Goal: Navigation & Orientation: Understand site structure

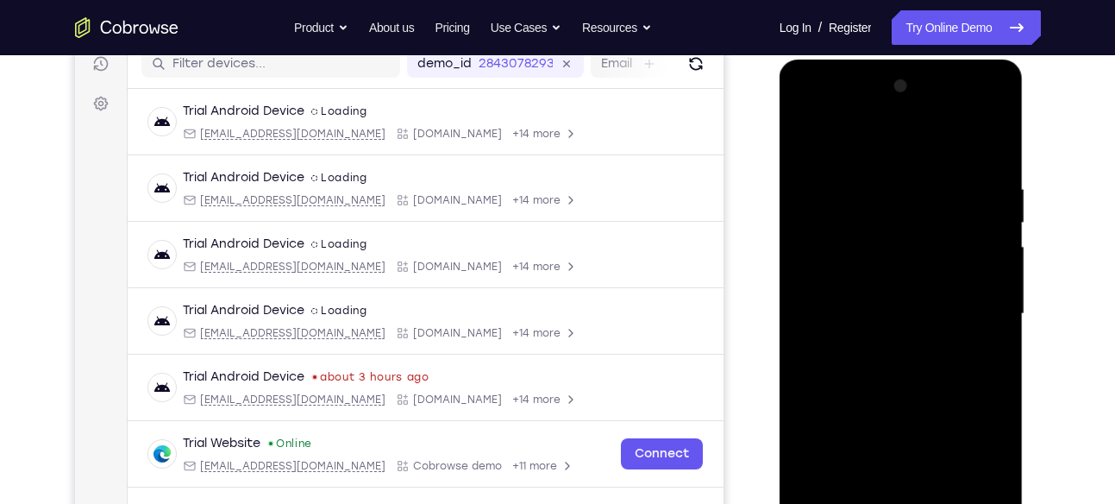
scroll to position [377, 0]
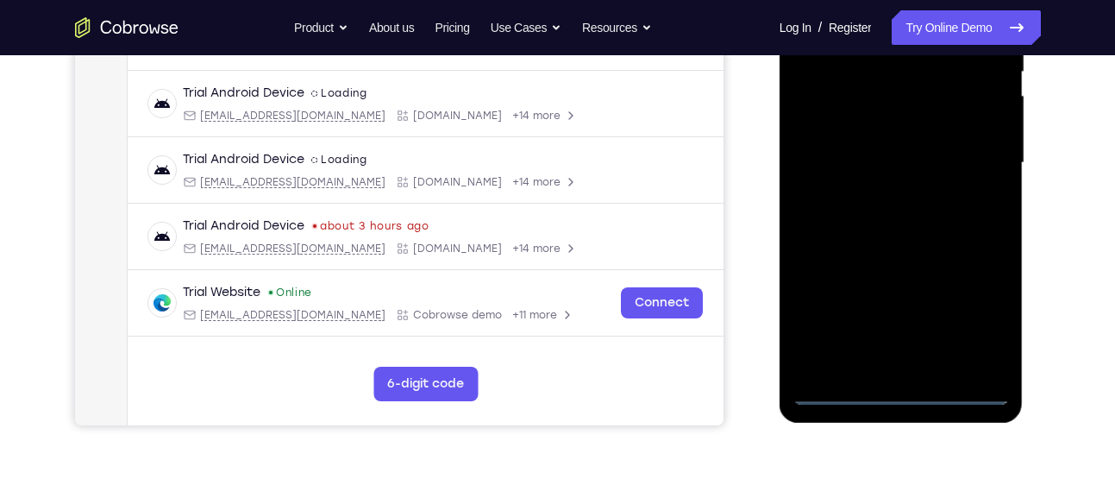
click at [900, 402] on div at bounding box center [900, 163] width 217 height 483
click at [984, 304] on div at bounding box center [900, 163] width 217 height 483
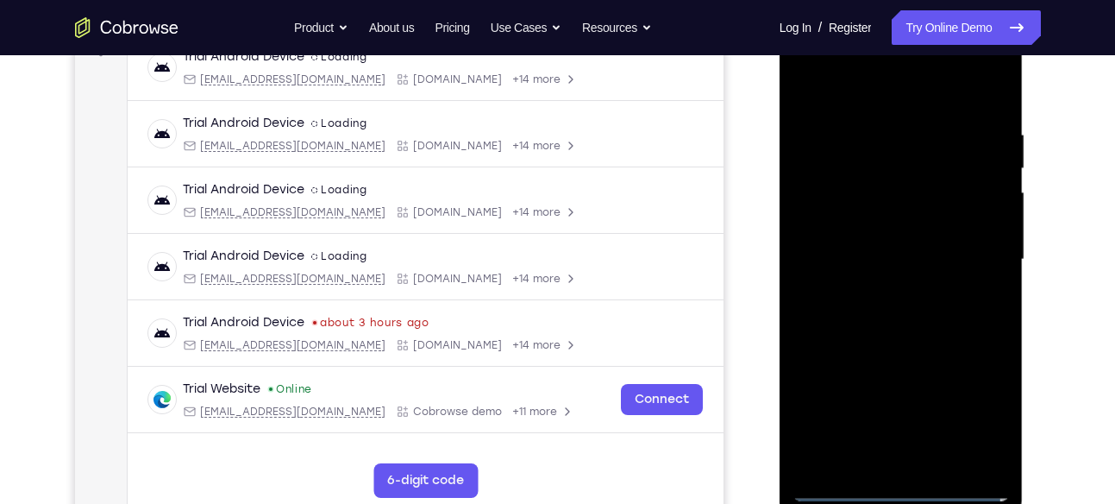
scroll to position [256, 0]
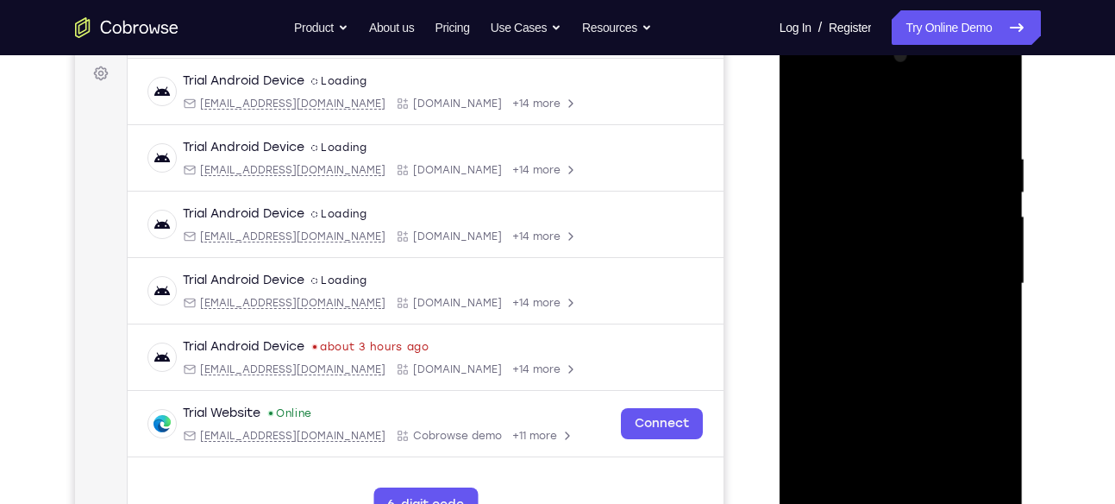
click at [805, 78] on div at bounding box center [900, 283] width 217 height 483
click at [975, 274] on div at bounding box center [900, 283] width 217 height 483
click at [881, 487] on div at bounding box center [900, 283] width 217 height 483
click at [868, 259] on div at bounding box center [900, 283] width 217 height 483
click at [848, 245] on div at bounding box center [900, 283] width 217 height 483
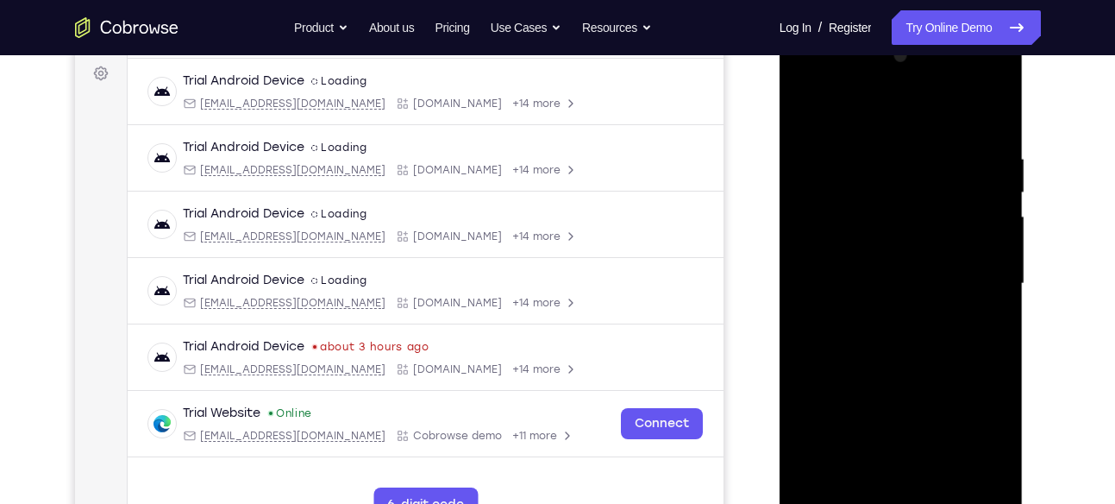
click at [858, 278] on div at bounding box center [900, 283] width 217 height 483
click at [883, 337] on div at bounding box center [900, 283] width 217 height 483
click at [909, 355] on div at bounding box center [900, 283] width 217 height 483
click at [942, 486] on div at bounding box center [900, 283] width 217 height 483
click at [905, 377] on div at bounding box center [900, 283] width 217 height 483
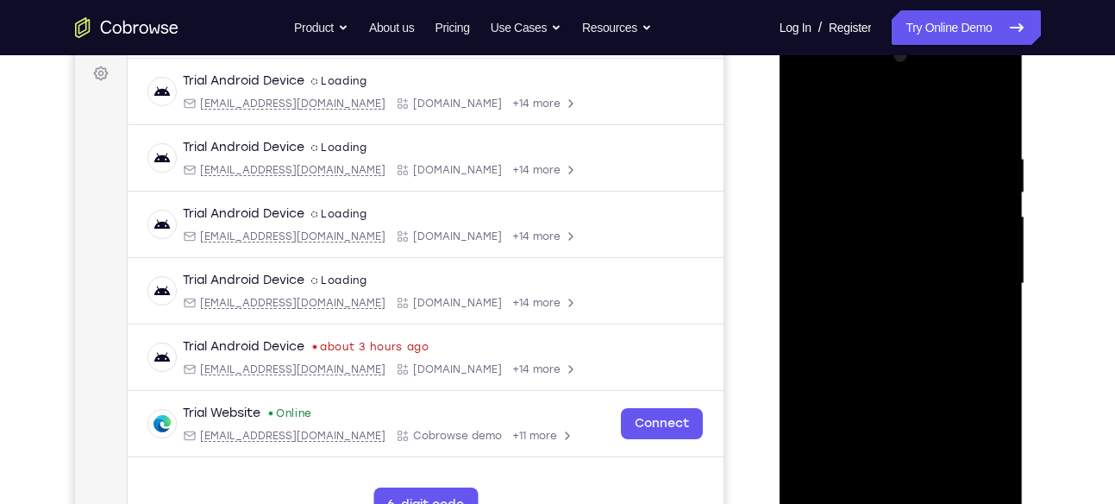
click at [910, 297] on div at bounding box center [900, 283] width 217 height 483
click at [855, 473] on div at bounding box center [900, 283] width 217 height 483
click at [993, 442] on div at bounding box center [900, 283] width 217 height 483
click at [960, 447] on div at bounding box center [900, 283] width 217 height 483
click at [804, 417] on div at bounding box center [900, 283] width 217 height 483
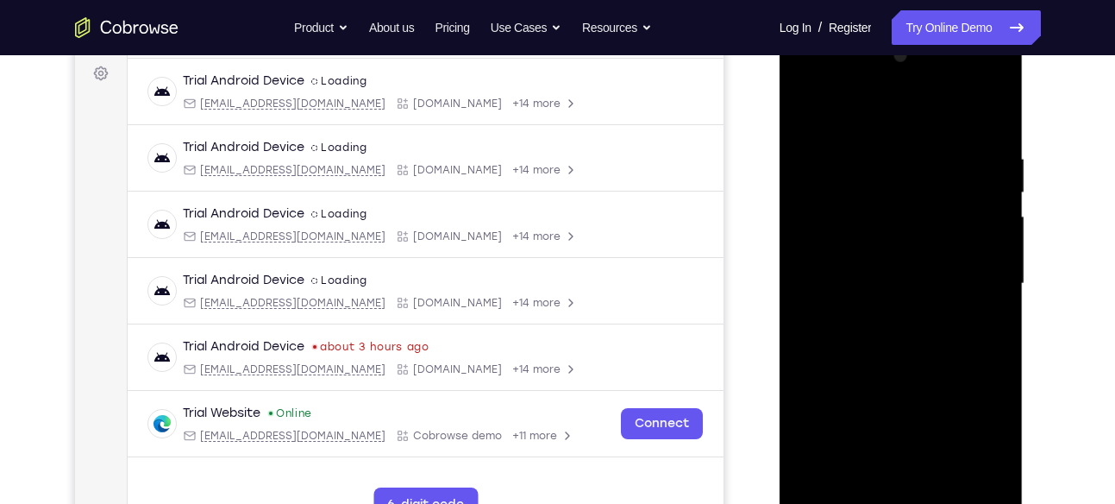
click at [1002, 452] on div at bounding box center [900, 283] width 217 height 483
click at [919, 418] on div at bounding box center [900, 283] width 217 height 483
click at [922, 448] on div at bounding box center [900, 283] width 217 height 483
click at [978, 390] on div at bounding box center [900, 283] width 217 height 483
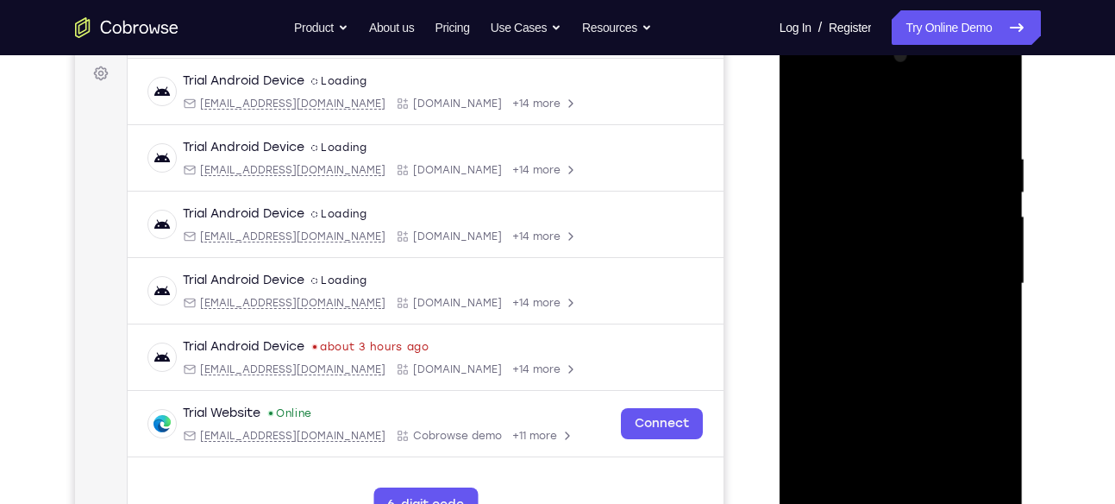
click at [978, 390] on div at bounding box center [900, 283] width 217 height 483
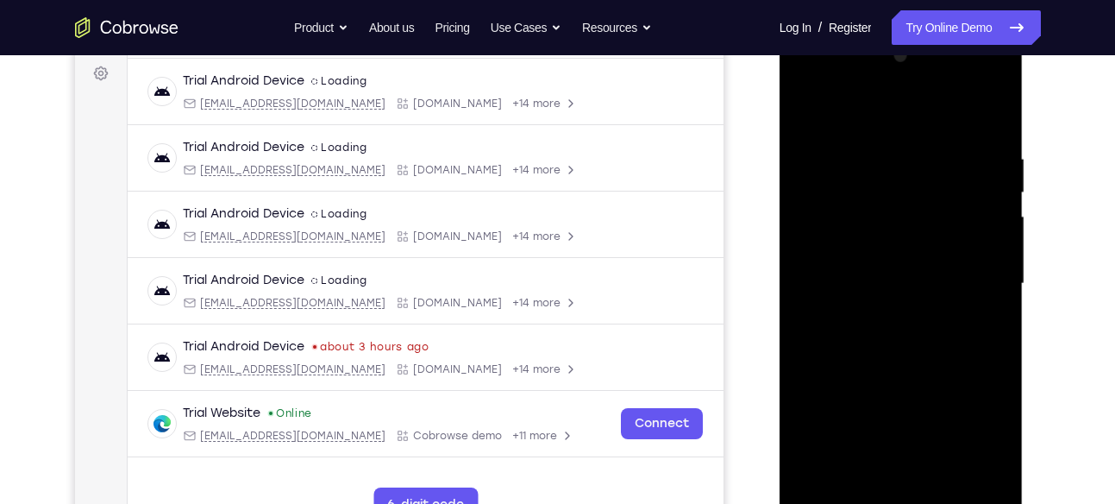
click at [834, 420] on div at bounding box center [900, 283] width 217 height 483
click at [988, 327] on div at bounding box center [900, 283] width 217 height 483
click at [946, 251] on div at bounding box center [900, 283] width 217 height 483
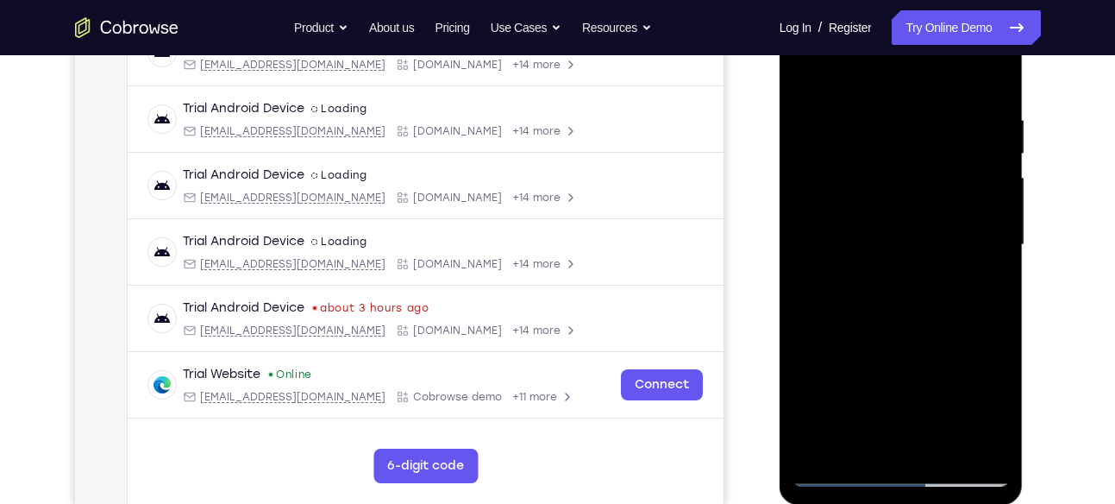
scroll to position [296, 0]
click at [834, 466] on div at bounding box center [900, 244] width 217 height 483
click at [839, 468] on div at bounding box center [900, 244] width 217 height 483
click at [890, 332] on div at bounding box center [900, 244] width 217 height 483
click at [834, 372] on div at bounding box center [900, 244] width 217 height 483
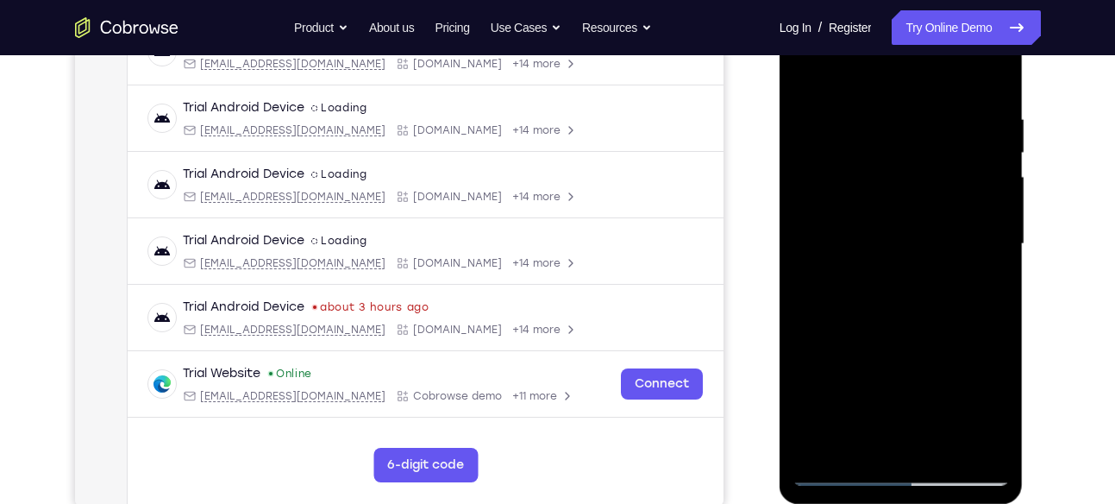
click at [900, 382] on div at bounding box center [900, 244] width 217 height 483
click at [926, 361] on div at bounding box center [900, 244] width 217 height 483
click at [838, 473] on div at bounding box center [900, 244] width 217 height 483
click at [919, 221] on div at bounding box center [900, 244] width 217 height 483
click at [860, 381] on div at bounding box center [900, 244] width 217 height 483
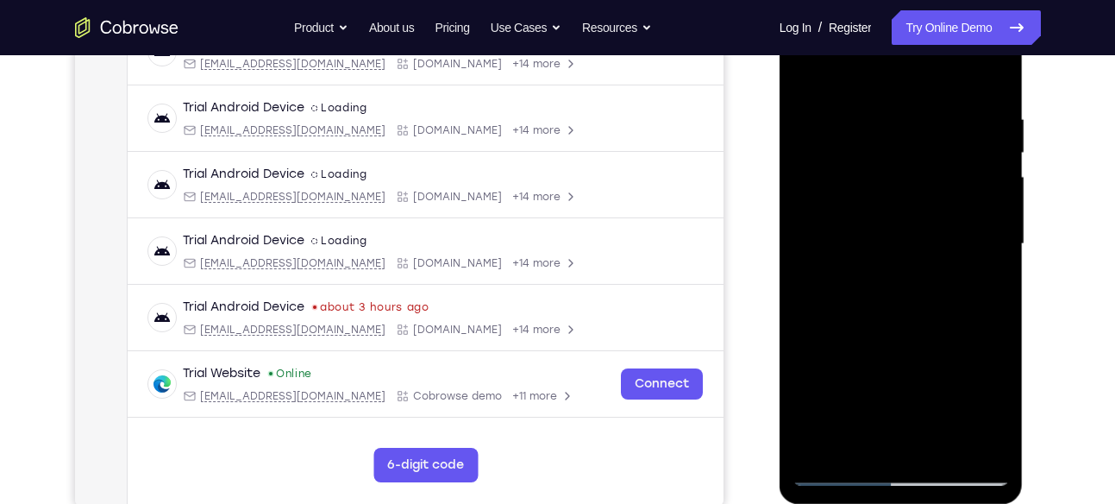
click at [879, 386] on div at bounding box center [900, 244] width 217 height 483
click at [923, 366] on div at bounding box center [900, 244] width 217 height 483
click at [869, 430] on div at bounding box center [900, 244] width 217 height 483
click at [992, 287] on div at bounding box center [900, 244] width 217 height 483
click at [810, 73] on div at bounding box center [900, 244] width 217 height 483
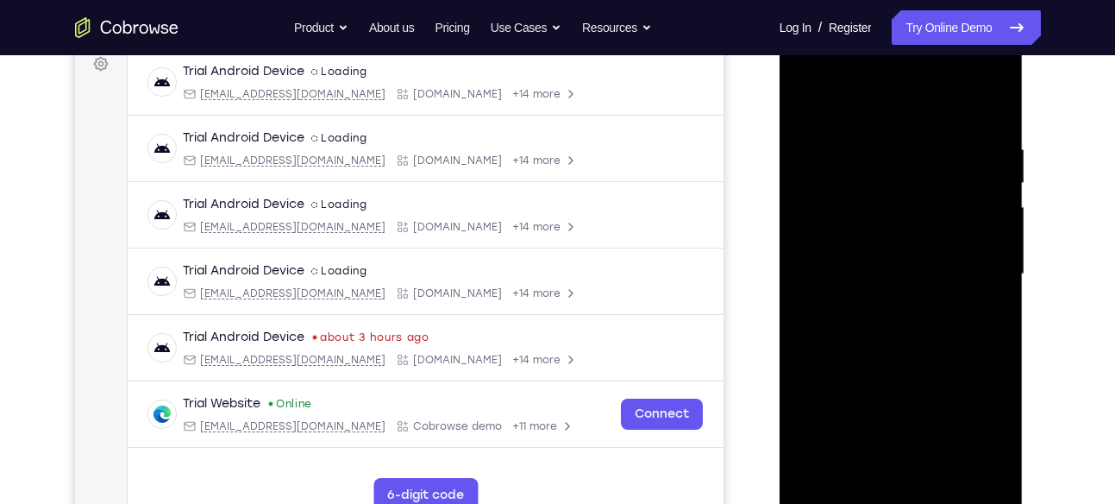
scroll to position [285, 0]
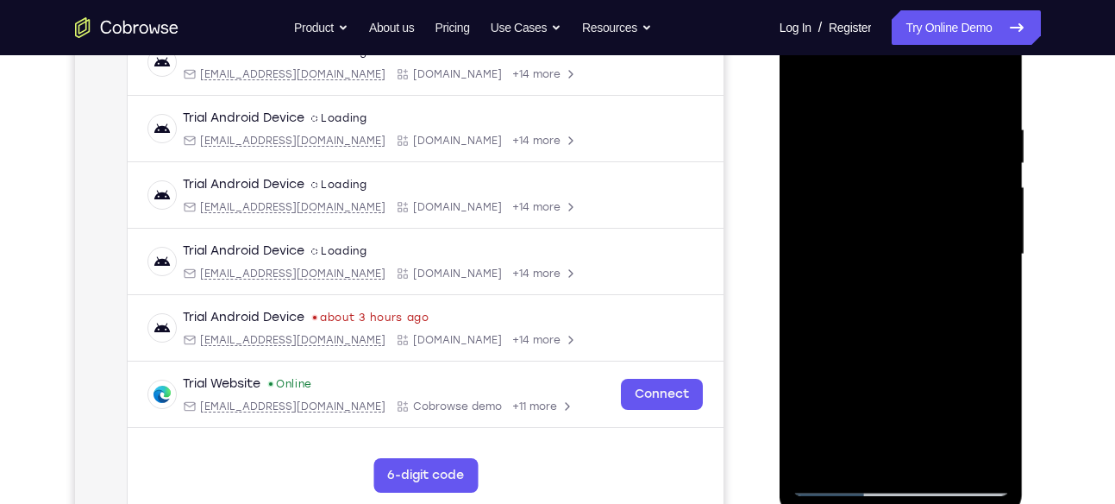
click at [838, 477] on div at bounding box center [900, 254] width 217 height 483
click at [843, 484] on div at bounding box center [900, 254] width 217 height 483
click at [994, 78] on div at bounding box center [900, 254] width 217 height 483
click at [817, 119] on div at bounding box center [900, 254] width 217 height 483
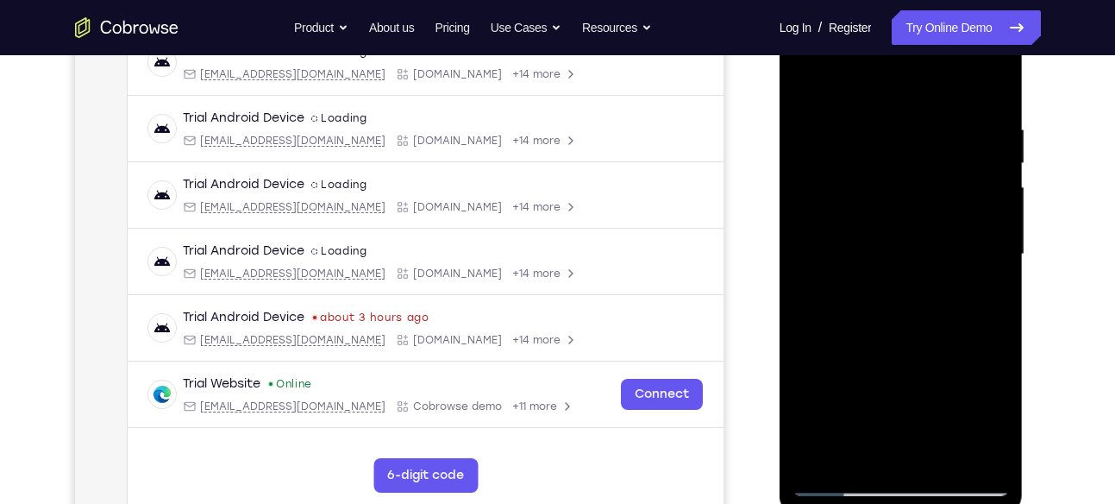
click at [978, 212] on div at bounding box center [900, 254] width 217 height 483
click at [997, 228] on div at bounding box center [900, 254] width 217 height 483
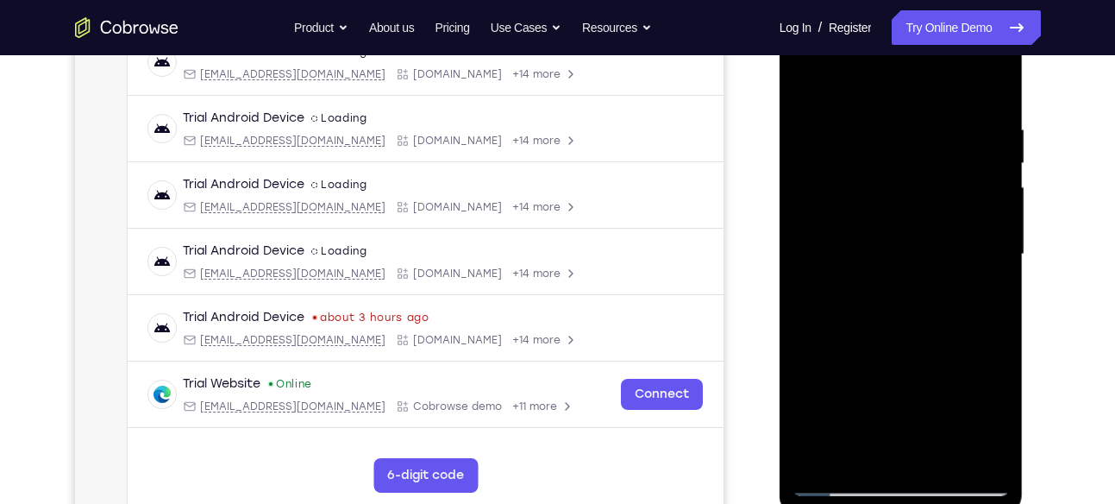
click at [1004, 161] on div at bounding box center [900, 254] width 217 height 483
click at [988, 85] on div at bounding box center [900, 254] width 217 height 483
click at [849, 125] on div at bounding box center [900, 254] width 217 height 483
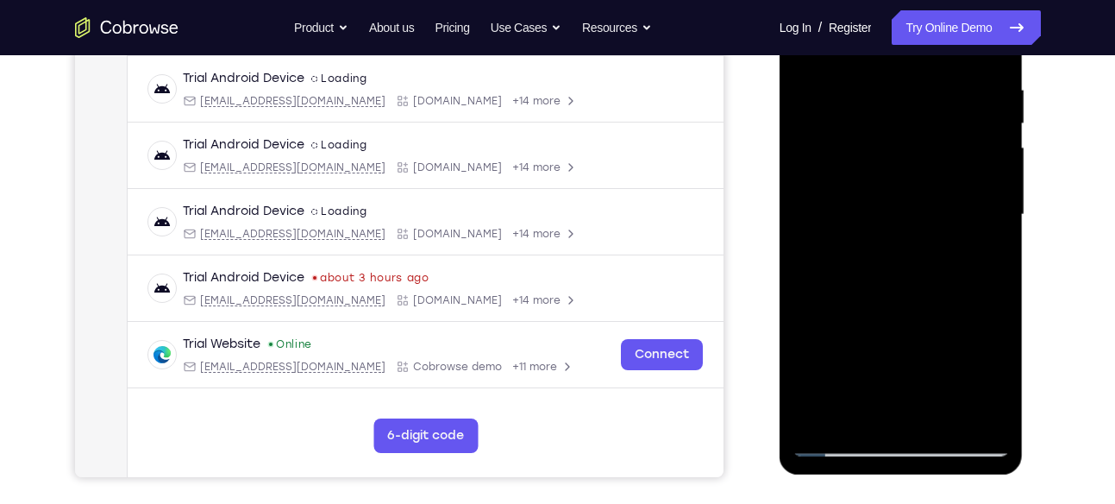
scroll to position [326, 0]
drag, startPoint x: 865, startPoint y: 229, endPoint x: 841, endPoint y: 50, distance: 181.0
click at [841, 50] on div at bounding box center [900, 213] width 217 height 483
drag, startPoint x: 902, startPoint y: 279, endPoint x: 913, endPoint y: 89, distance: 190.9
click at [913, 89] on div at bounding box center [900, 213] width 217 height 483
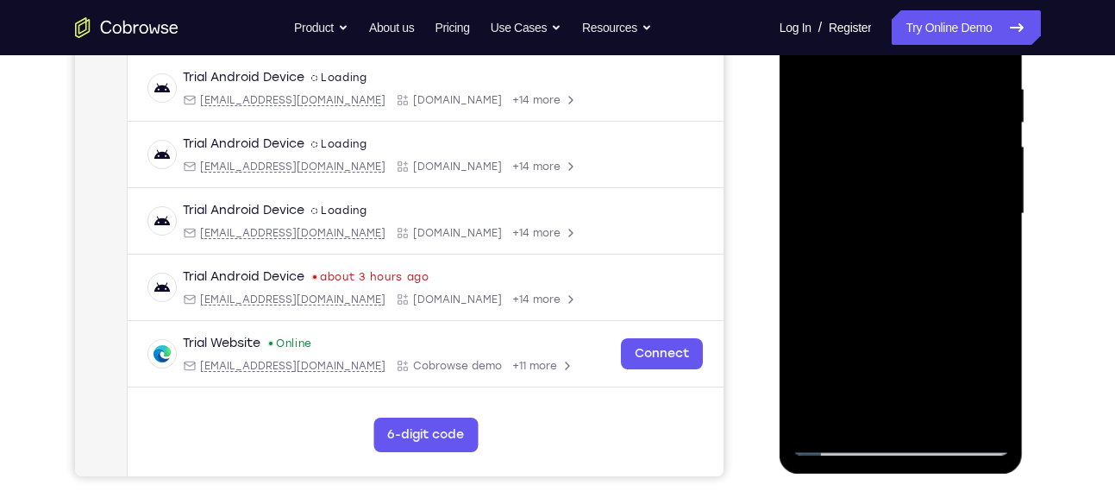
click at [834, 351] on div at bounding box center [900, 213] width 217 height 483
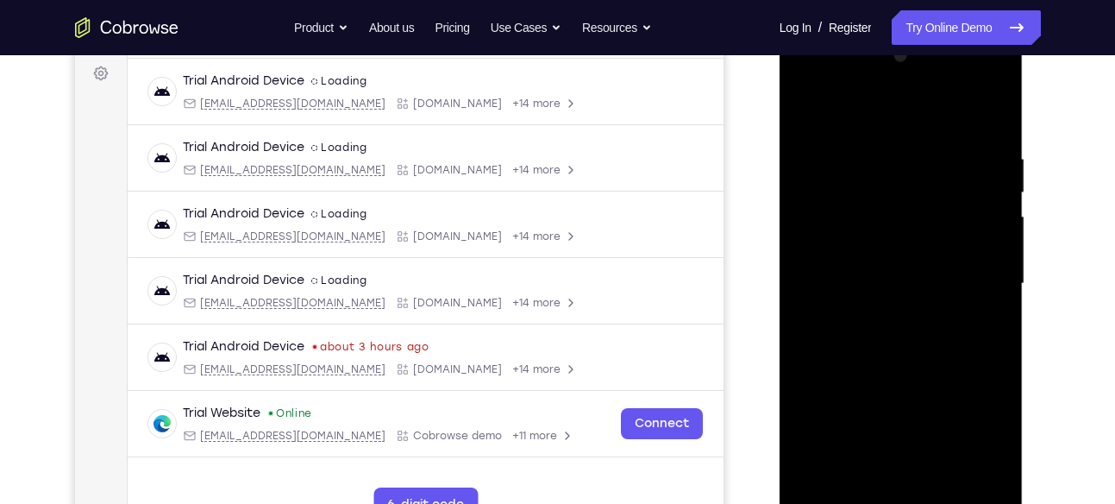
scroll to position [258, 0]
click at [807, 103] on div at bounding box center [900, 282] width 217 height 483
click at [969, 285] on div at bounding box center [900, 282] width 217 height 483
click at [994, 199] on div at bounding box center [900, 282] width 217 height 483
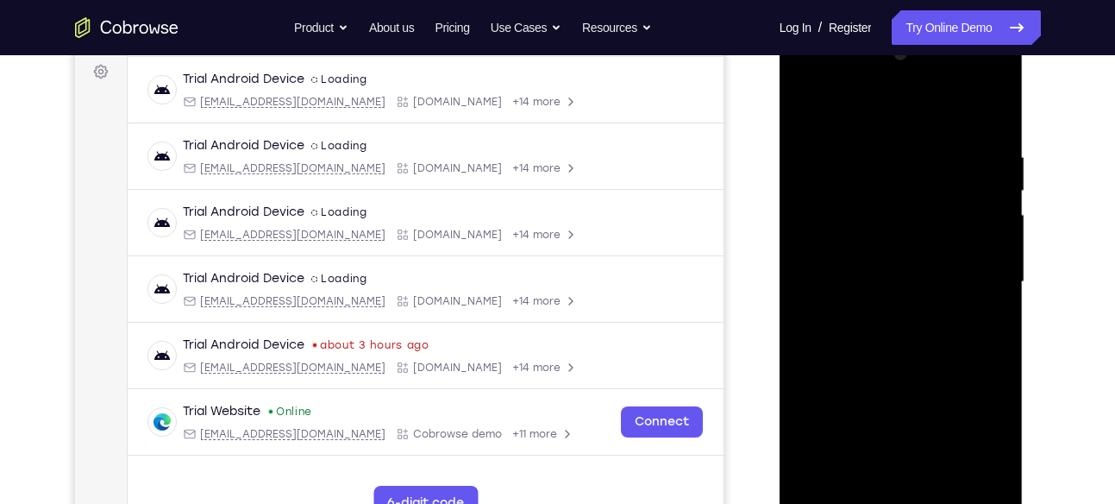
click at [994, 199] on div at bounding box center [900, 282] width 217 height 483
click at [810, 107] on div at bounding box center [900, 282] width 217 height 483
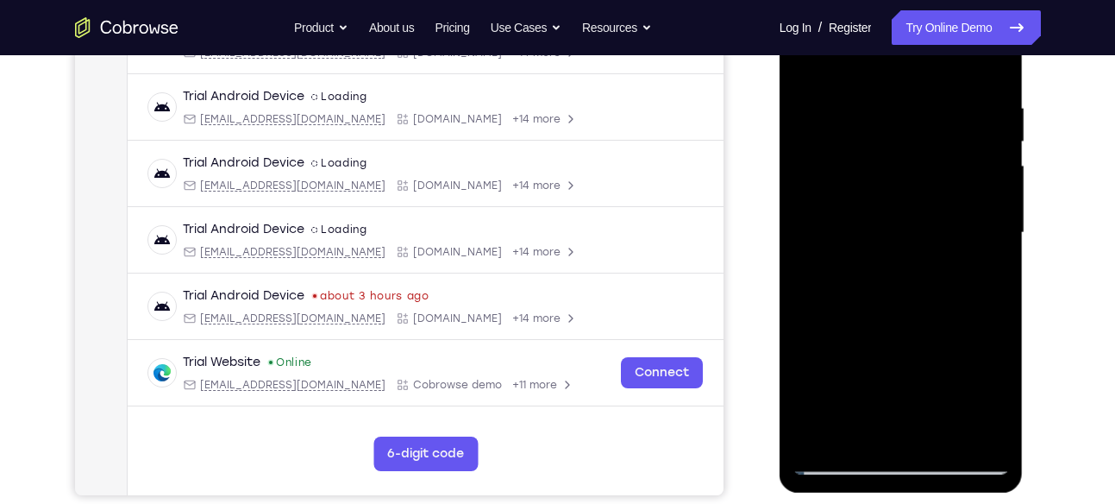
scroll to position [313, 0]
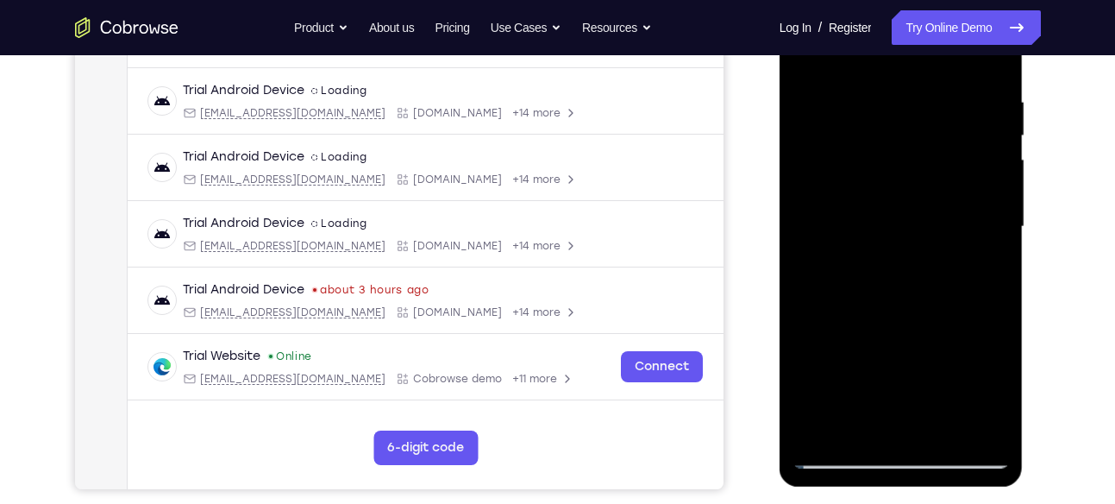
drag, startPoint x: 946, startPoint y: 205, endPoint x: 949, endPoint y: 69, distance: 136.3
click at [949, 69] on div at bounding box center [900, 226] width 217 height 483
drag, startPoint x: 965, startPoint y: 245, endPoint x: 971, endPoint y: 91, distance: 154.5
click at [971, 91] on div at bounding box center [900, 226] width 217 height 483
click at [973, 269] on div at bounding box center [900, 226] width 217 height 483
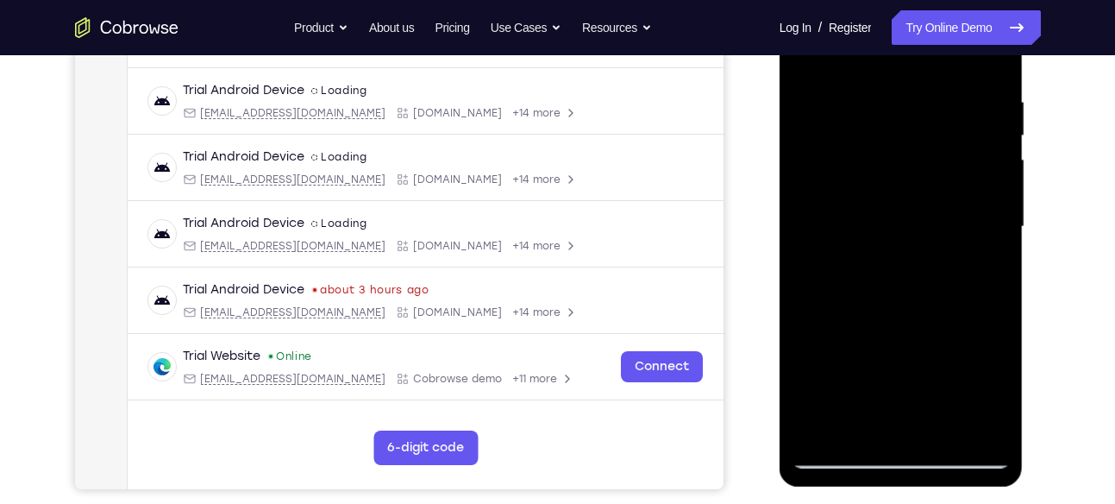
click at [997, 125] on div at bounding box center [900, 226] width 217 height 483
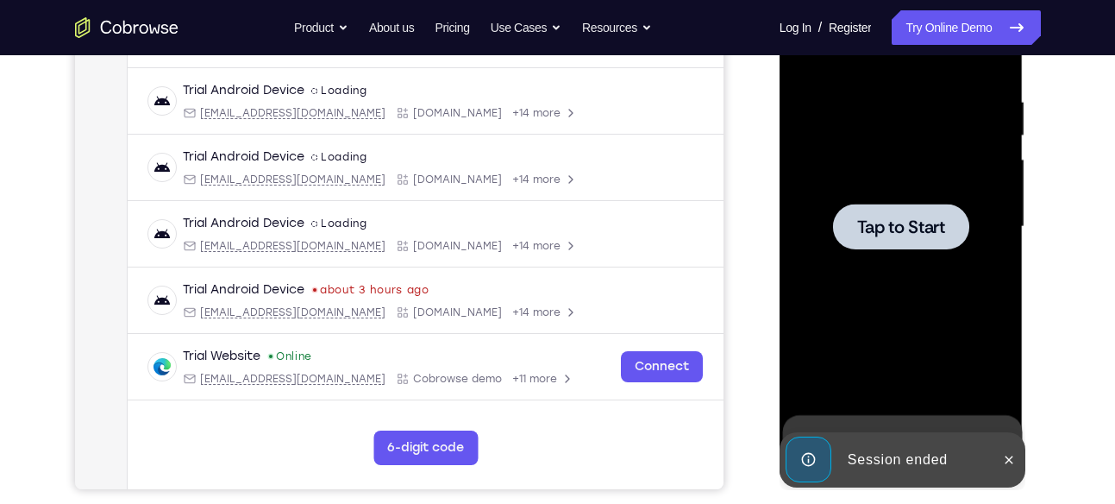
click at [927, 208] on div at bounding box center [901, 226] width 136 height 46
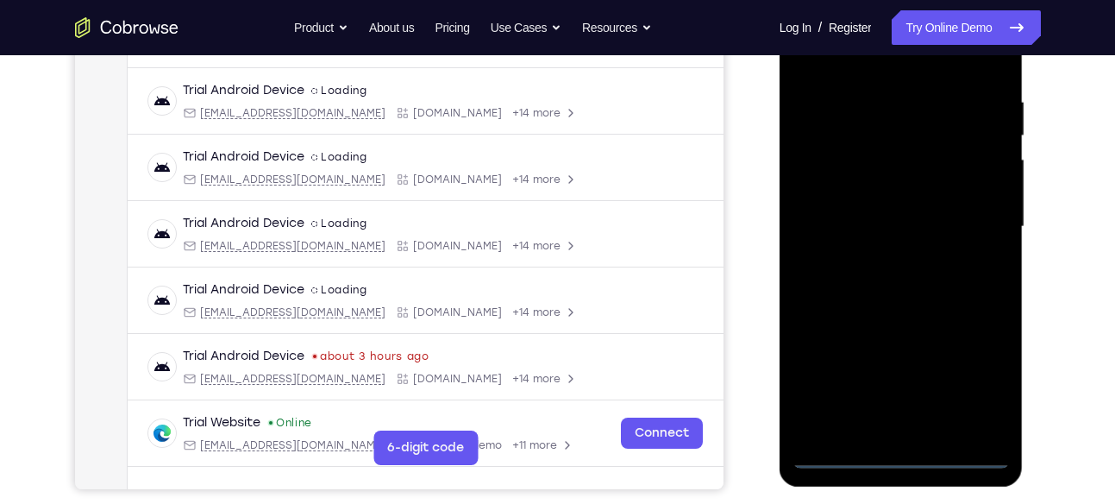
click at [903, 448] on div at bounding box center [900, 226] width 217 height 483
click at [899, 453] on div at bounding box center [900, 226] width 217 height 483
click at [973, 382] on div at bounding box center [900, 226] width 217 height 483
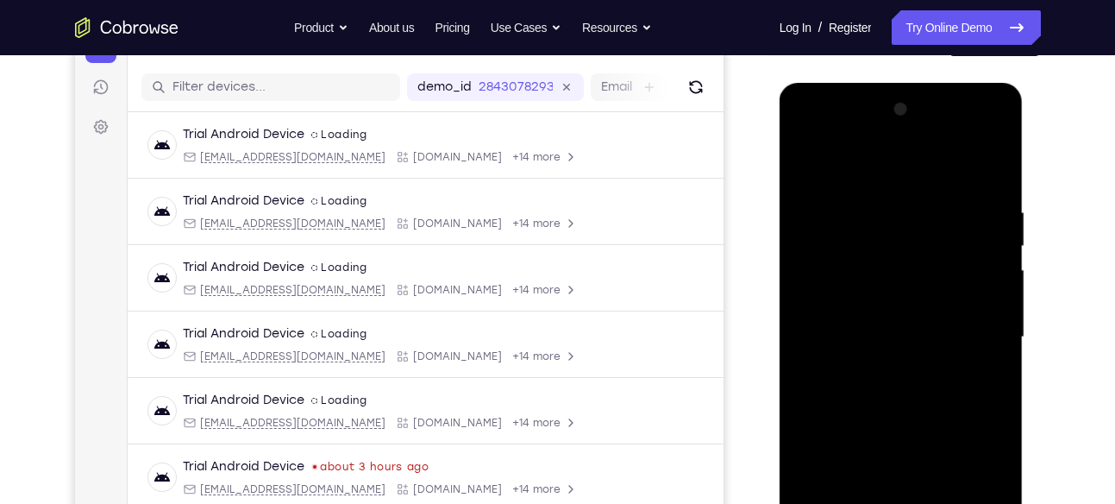
scroll to position [200, 0]
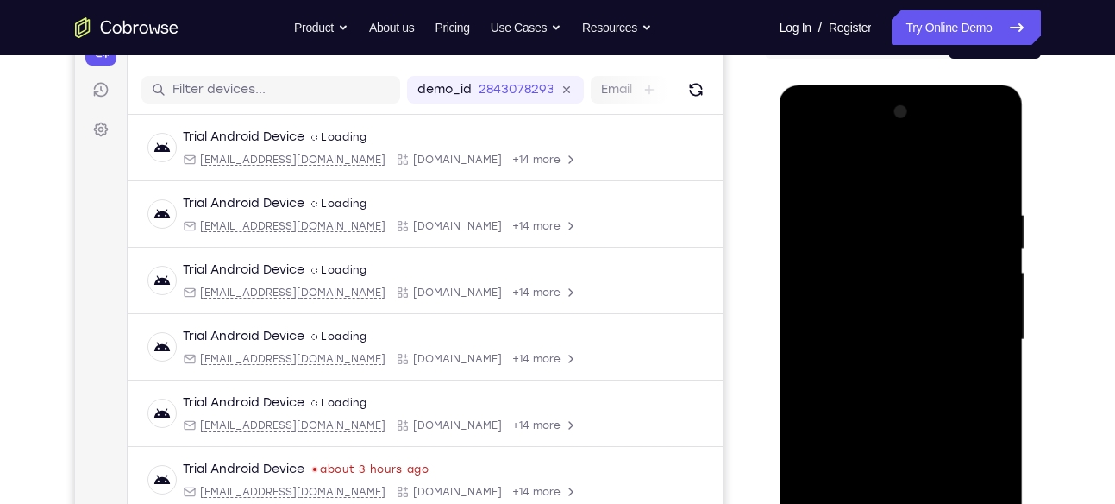
click at [810, 139] on div at bounding box center [900, 339] width 217 height 483
click at [973, 332] on div at bounding box center [900, 339] width 217 height 483
click at [889, 370] on div at bounding box center [900, 339] width 217 height 483
click at [881, 331] on div at bounding box center [900, 339] width 217 height 483
click at [860, 303] on div at bounding box center [900, 339] width 217 height 483
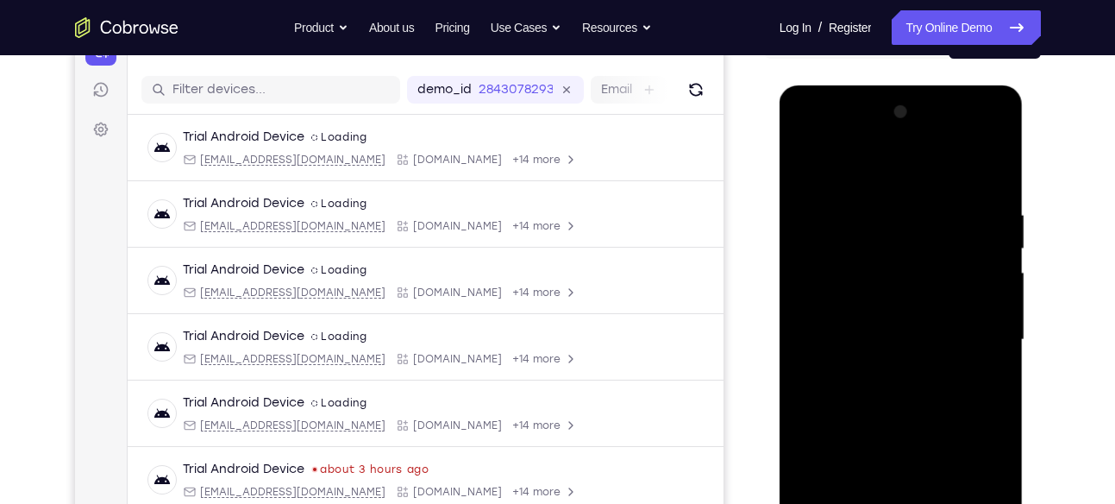
click at [876, 335] on div at bounding box center [900, 339] width 217 height 483
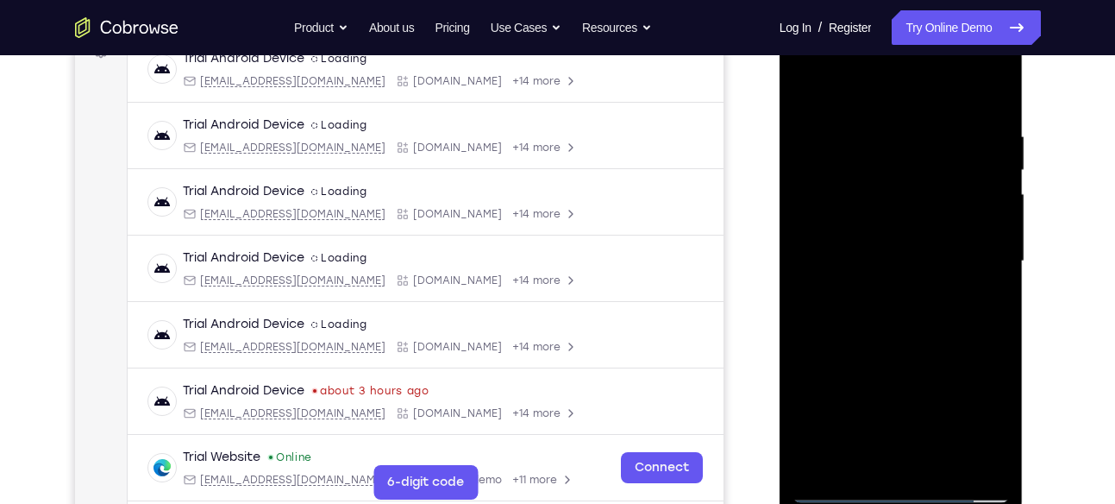
scroll to position [279, 0]
click at [908, 323] on div at bounding box center [900, 260] width 217 height 483
click at [880, 135] on div at bounding box center [900, 260] width 217 height 483
drag, startPoint x: 930, startPoint y: 97, endPoint x: 923, endPoint y: 16, distance: 80.5
click at [923, 16] on div at bounding box center [901, 263] width 244 height 514
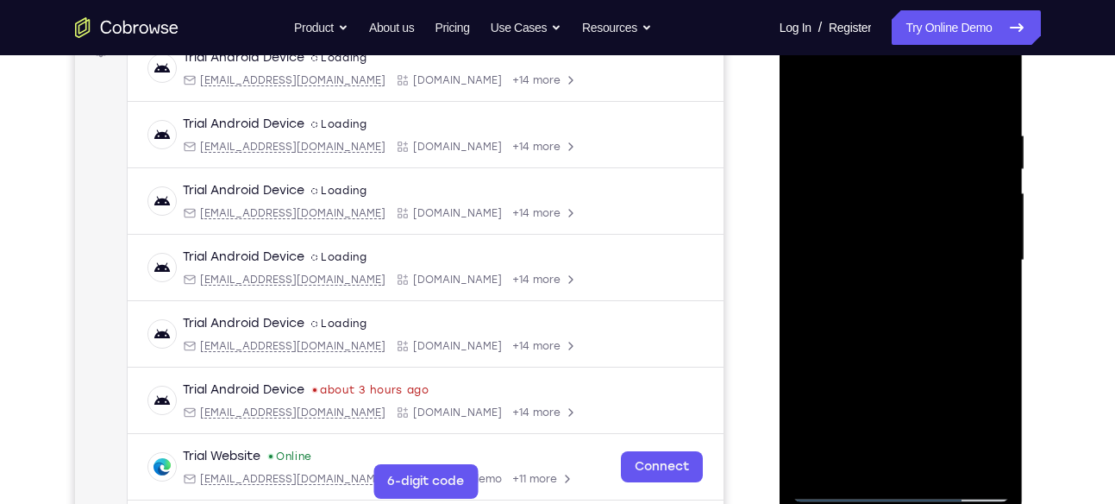
click at [988, 92] on div at bounding box center [900, 260] width 217 height 483
click at [934, 131] on div at bounding box center [900, 260] width 217 height 483
click at [976, 210] on div at bounding box center [900, 260] width 217 height 483
click at [992, 203] on div at bounding box center [900, 260] width 217 height 483
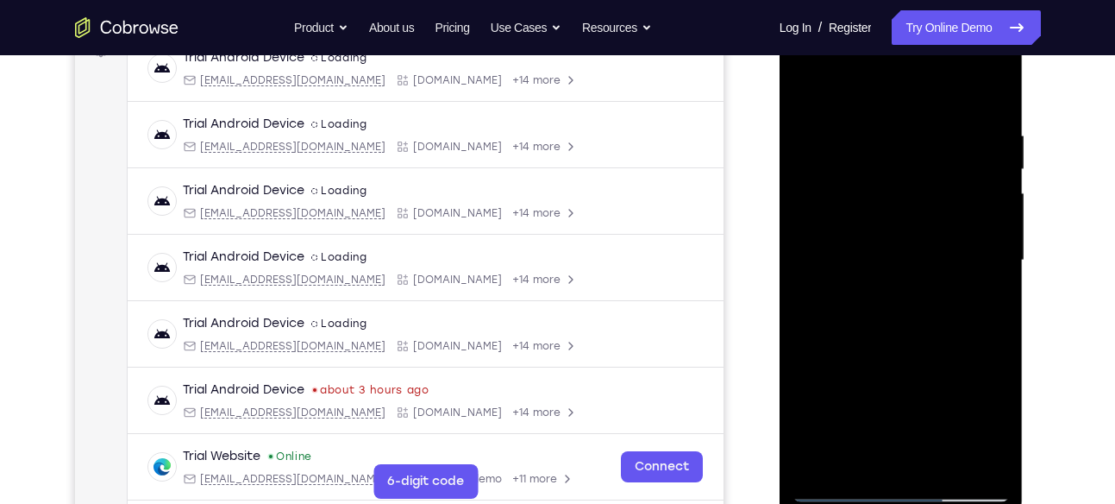
click at [992, 203] on div at bounding box center [900, 260] width 217 height 483
click at [985, 96] on div at bounding box center [900, 260] width 217 height 483
drag, startPoint x: 922, startPoint y: 369, endPoint x: 881, endPoint y: 63, distance: 308.8
click at [881, 63] on div at bounding box center [900, 260] width 217 height 483
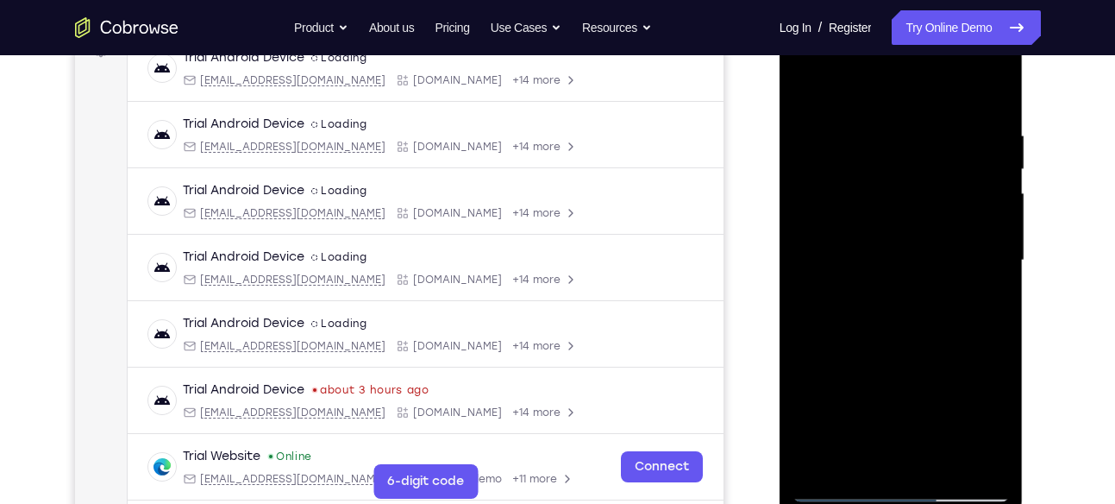
click at [942, 462] on div at bounding box center [900, 260] width 217 height 483
click at [910, 347] on div at bounding box center [900, 260] width 217 height 483
click at [895, 315] on div at bounding box center [900, 260] width 217 height 483
click at [863, 454] on div at bounding box center [900, 260] width 217 height 483
click at [983, 303] on div at bounding box center [900, 260] width 217 height 483
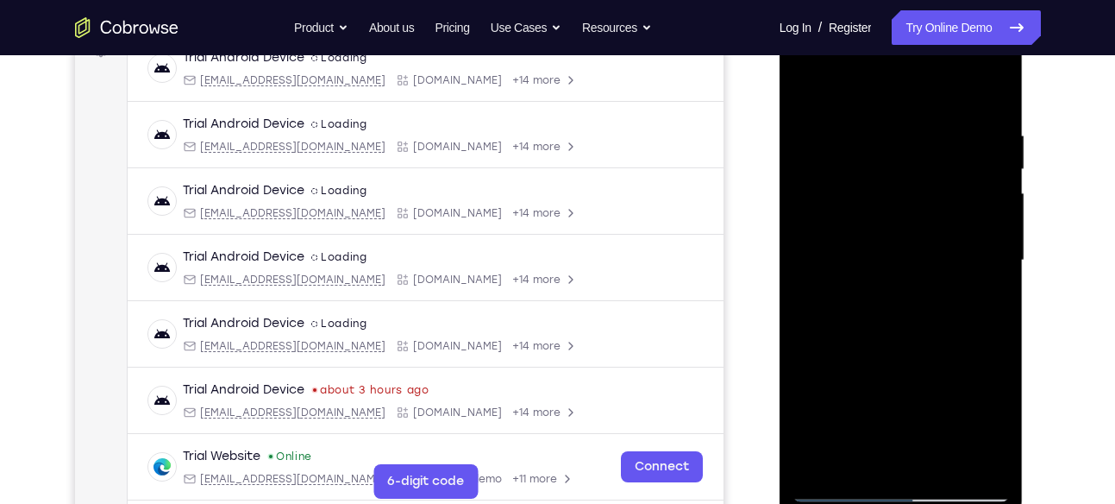
click at [812, 95] on div at bounding box center [900, 260] width 217 height 483
click at [908, 313] on div at bounding box center [900, 260] width 217 height 483
click at [860, 444] on div at bounding box center [900, 260] width 217 height 483
click at [986, 176] on div at bounding box center [900, 260] width 217 height 483
click at [984, 176] on div at bounding box center [900, 260] width 217 height 483
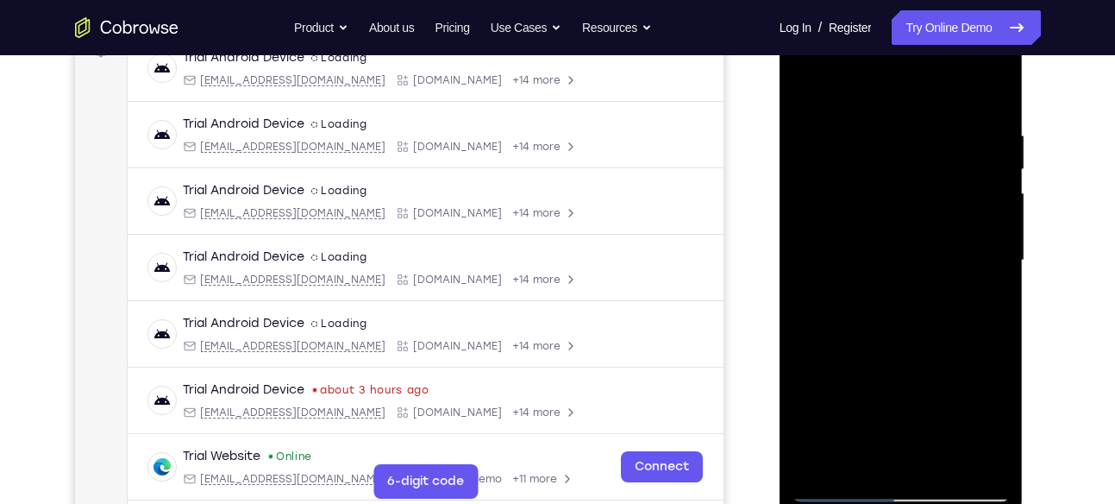
click at [984, 176] on div at bounding box center [900, 260] width 217 height 483
click at [856, 454] on div at bounding box center [900, 260] width 217 height 483
click at [850, 449] on div at bounding box center [900, 260] width 217 height 483
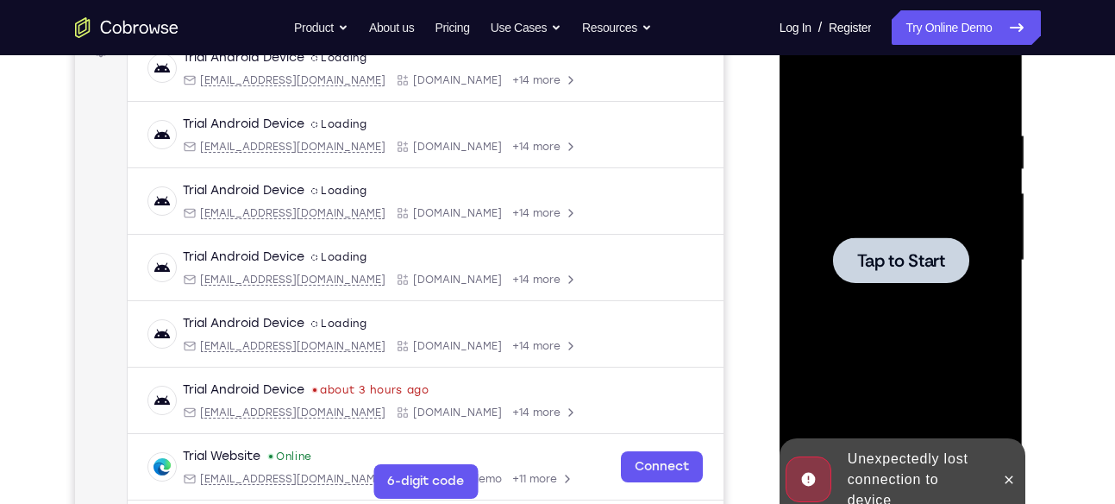
click at [871, 285] on div at bounding box center [900, 260] width 217 height 483
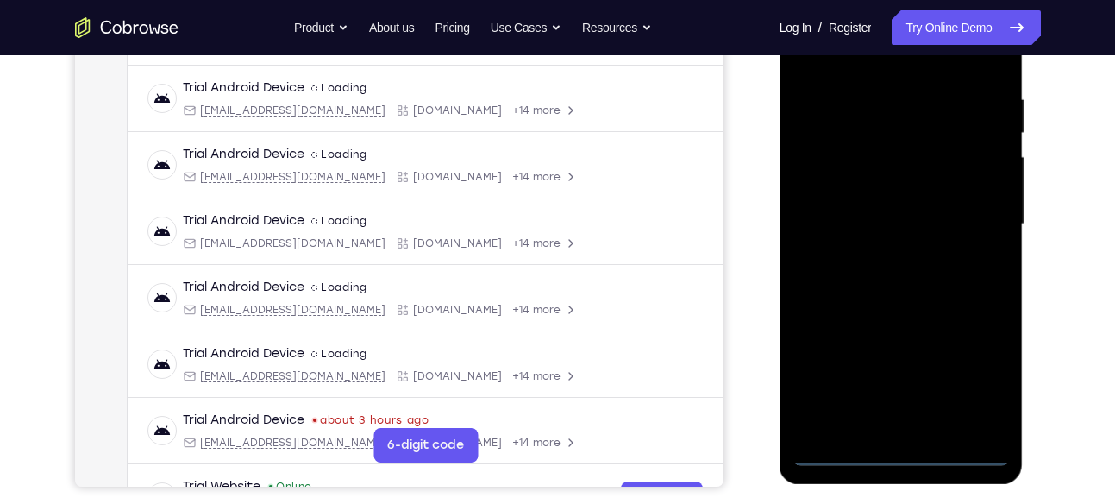
scroll to position [317, 0]
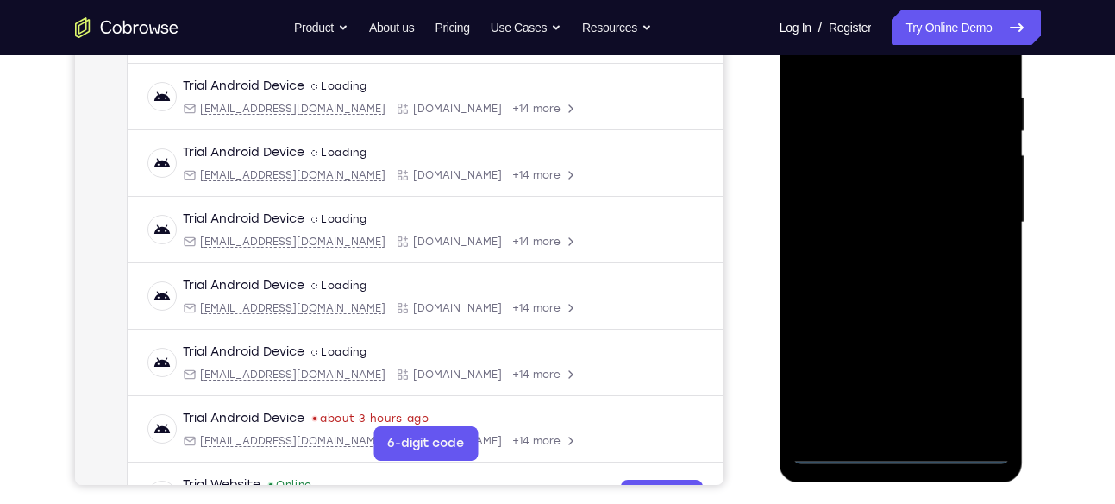
click at [902, 452] on div at bounding box center [900, 222] width 217 height 483
click at [993, 379] on div at bounding box center [900, 222] width 217 height 483
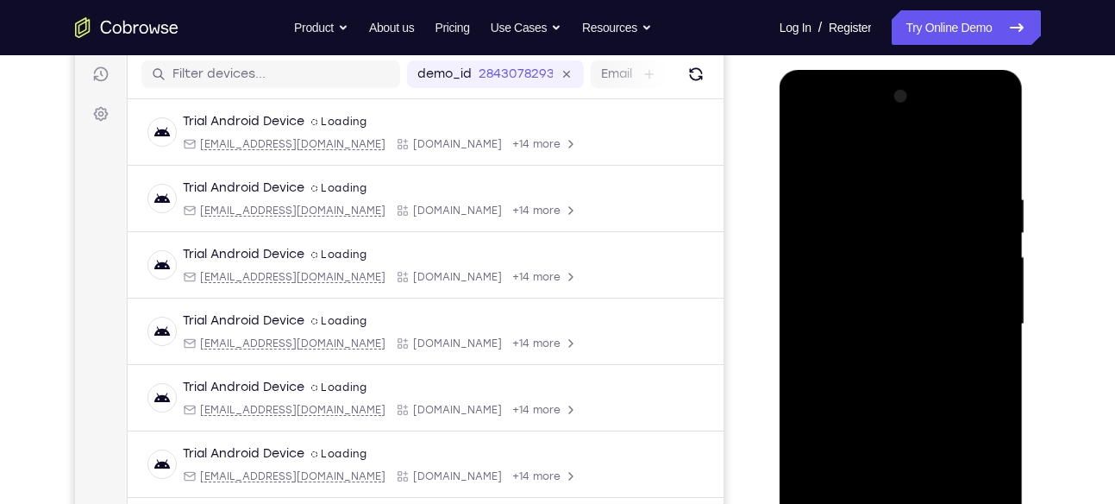
scroll to position [219, 0]
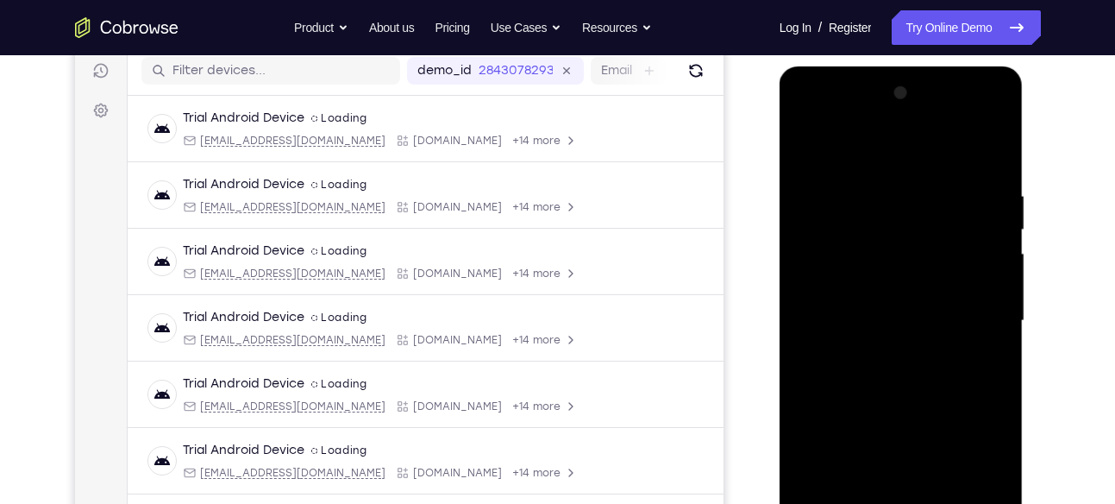
click at [844, 116] on div at bounding box center [900, 320] width 217 height 483
click at [974, 314] on div at bounding box center [900, 320] width 217 height 483
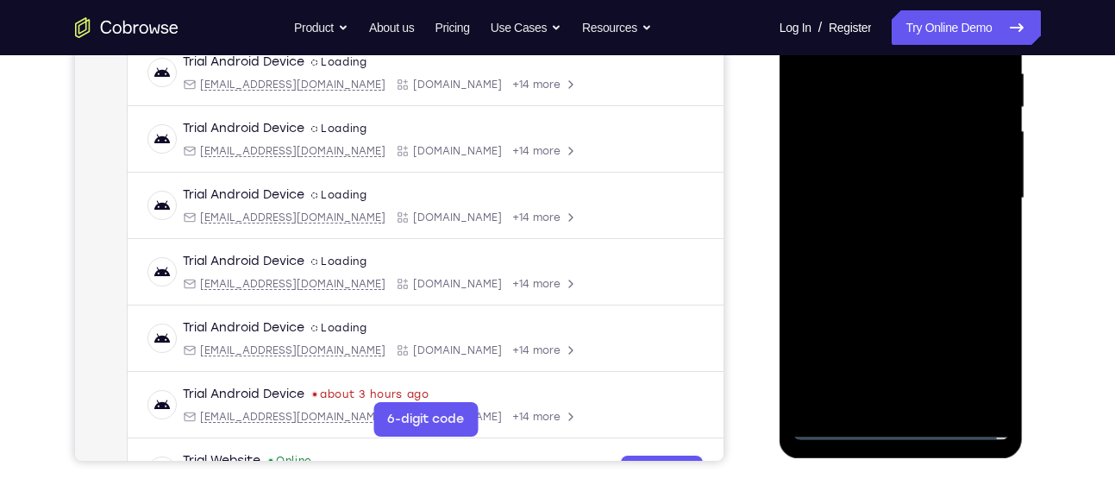
scroll to position [342, 0]
click at [924, 396] on div at bounding box center [900, 197] width 217 height 483
click at [866, 184] on div at bounding box center [900, 197] width 217 height 483
click at [855, 160] on div at bounding box center [900, 197] width 217 height 483
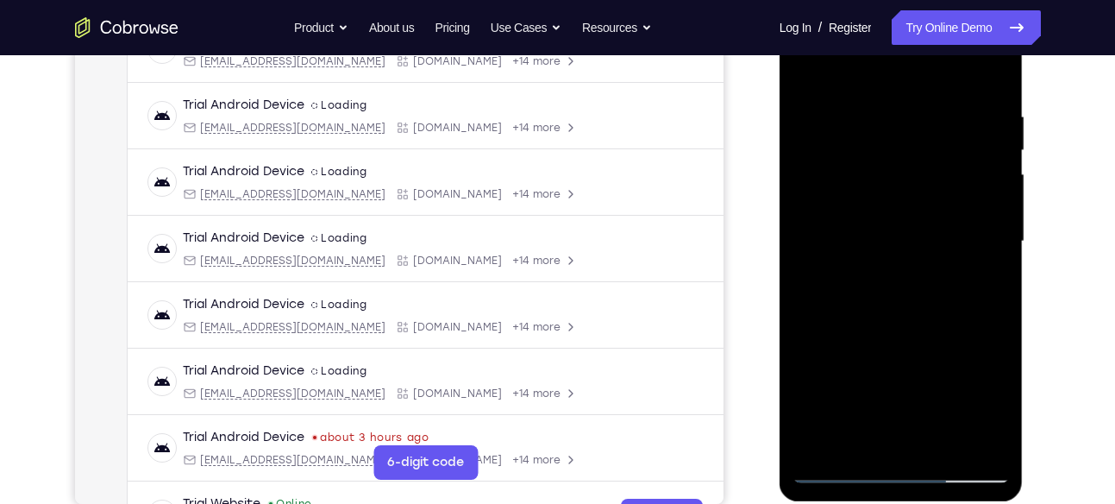
scroll to position [297, 0]
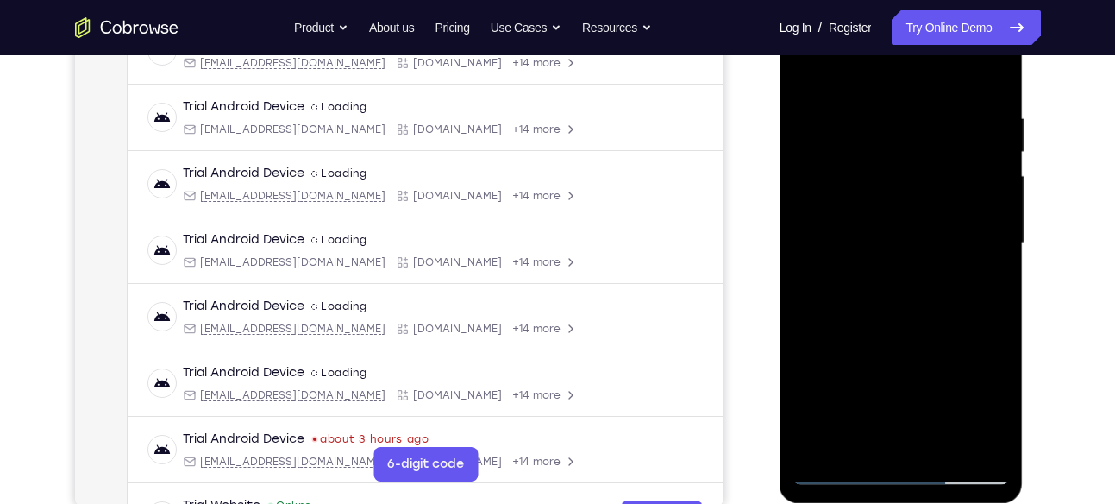
click at [904, 235] on div at bounding box center [900, 243] width 217 height 483
click at [892, 286] on div at bounding box center [900, 243] width 217 height 483
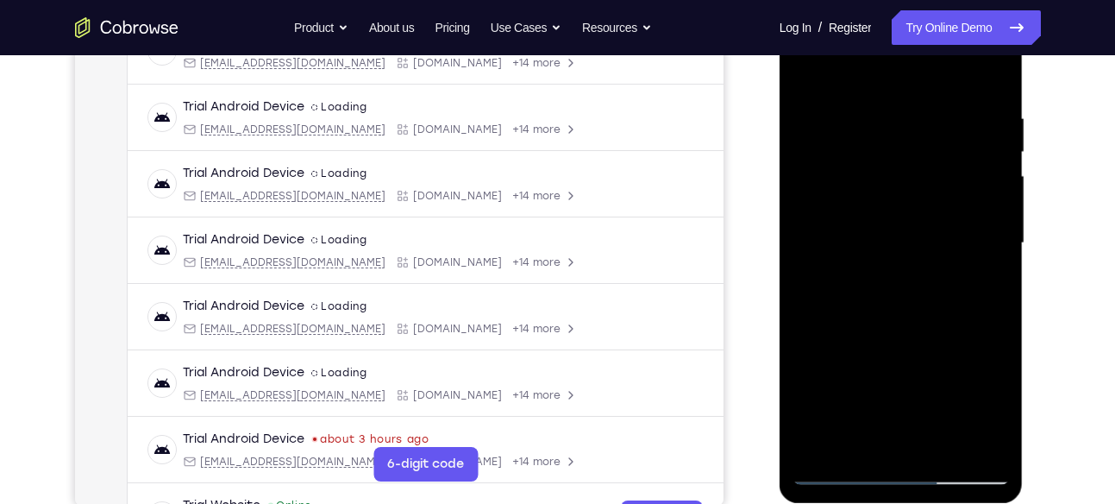
click at [917, 309] on div at bounding box center [900, 243] width 217 height 483
click at [876, 111] on div at bounding box center [900, 243] width 217 height 483
click at [969, 191] on div at bounding box center [900, 243] width 217 height 483
click at [840, 179] on div at bounding box center [900, 243] width 217 height 483
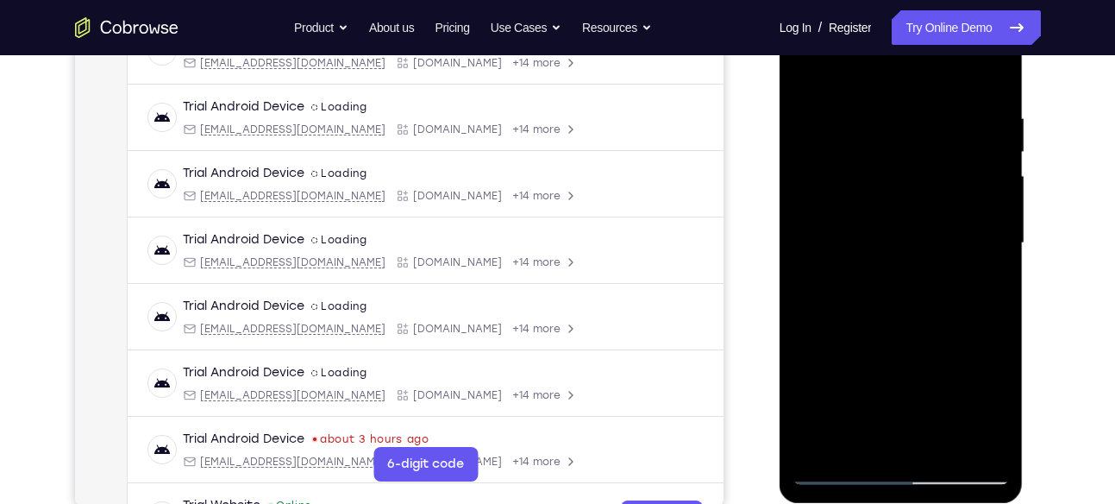
click at [959, 198] on div at bounding box center [900, 243] width 217 height 483
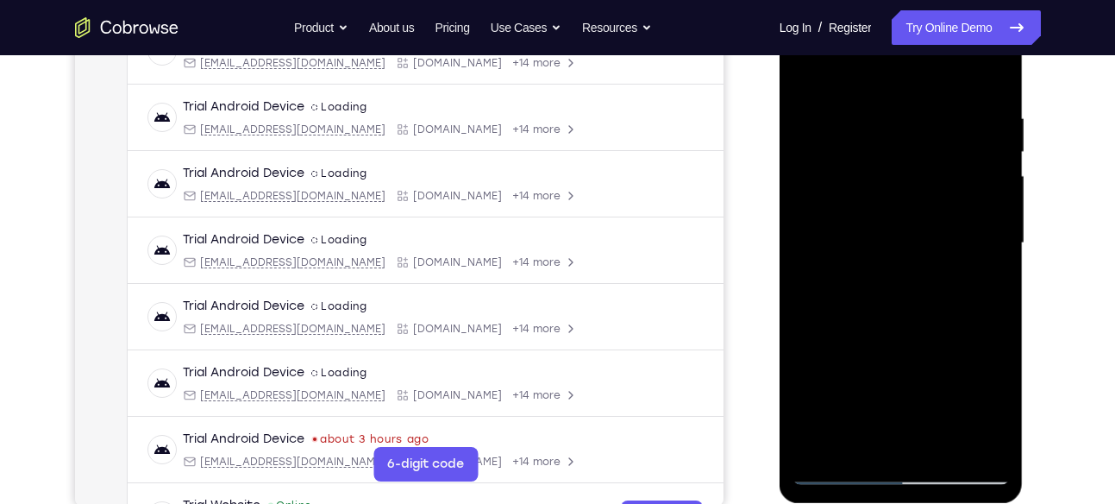
click at [1001, 195] on div at bounding box center [900, 243] width 217 height 483
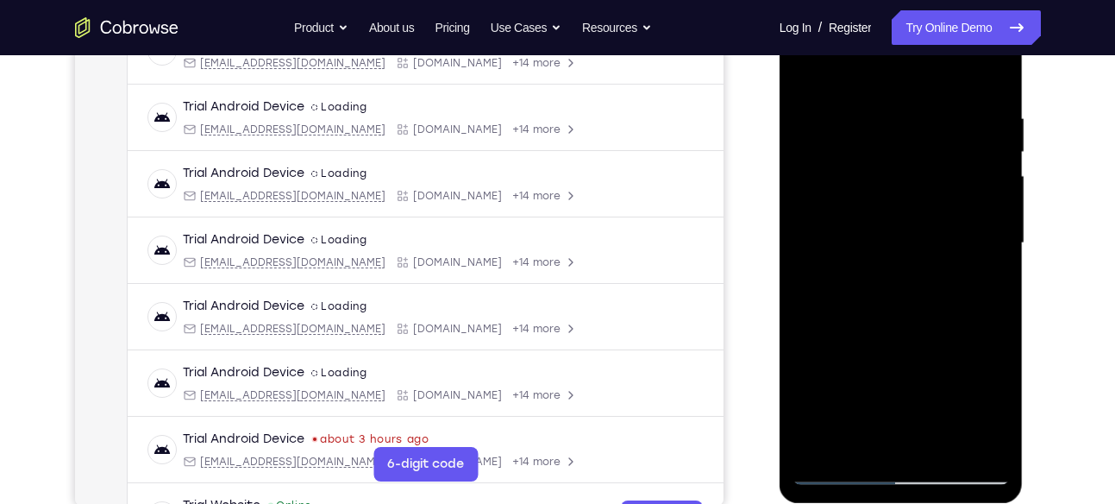
click at [1001, 195] on div at bounding box center [900, 243] width 217 height 483
drag, startPoint x: 1001, startPoint y: 195, endPoint x: 808, endPoint y: 269, distance: 206.9
click at [808, 269] on div at bounding box center [900, 243] width 217 height 483
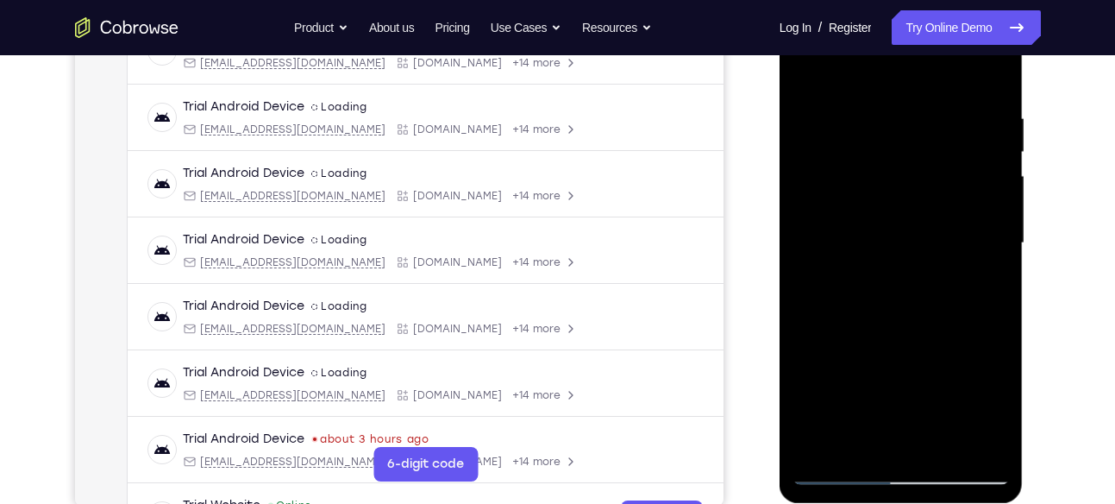
drag, startPoint x: 988, startPoint y: 197, endPoint x: 671, endPoint y: 290, distance: 330.7
click at [779, 290] on html "Online web based iOS Simulators and Android Emulators. Run iPhone, iPad, Mobile…" at bounding box center [902, 247] width 246 height 517
drag, startPoint x: 945, startPoint y: 185, endPoint x: 803, endPoint y: 201, distance: 143.2
click at [803, 201] on div at bounding box center [900, 243] width 217 height 483
click at [978, 279] on div at bounding box center [900, 243] width 217 height 483
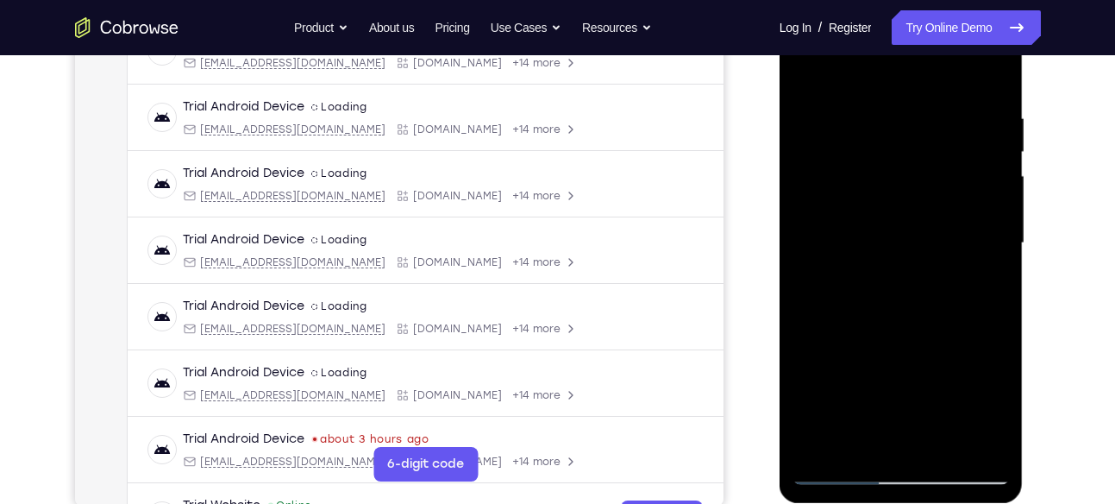
click at [978, 279] on div at bounding box center [900, 243] width 217 height 483
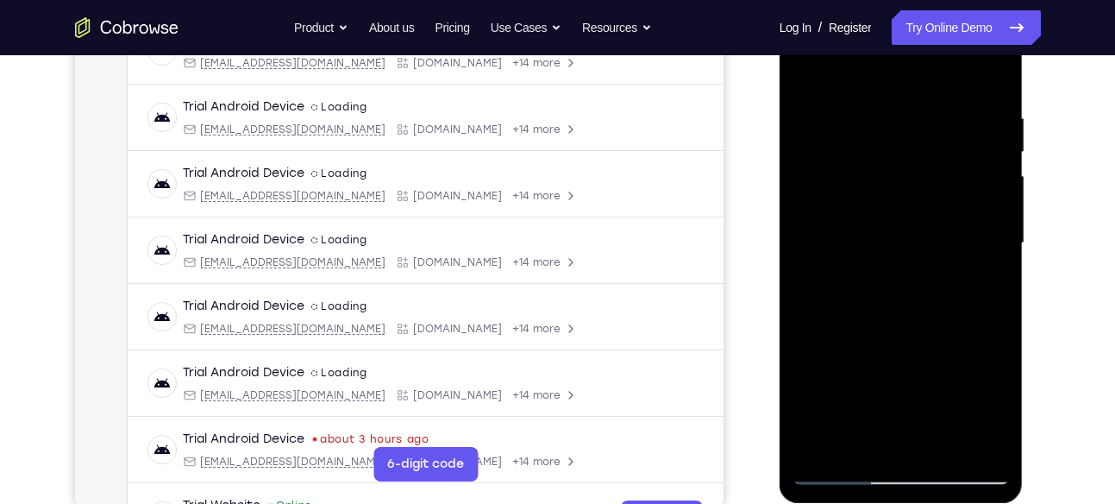
click at [978, 279] on div at bounding box center [900, 243] width 217 height 483
click at [991, 75] on div at bounding box center [900, 243] width 217 height 483
drag, startPoint x: 864, startPoint y: 110, endPoint x: 860, endPoint y: 344, distance: 233.7
click at [860, 344] on div at bounding box center [900, 243] width 217 height 483
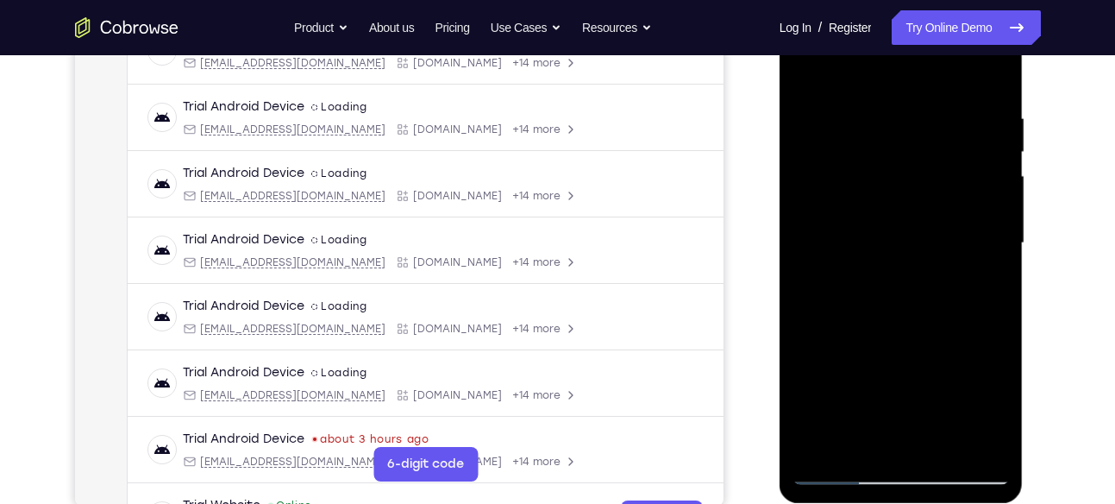
click at [880, 119] on div at bounding box center [900, 243] width 217 height 483
click at [995, 149] on div at bounding box center [900, 243] width 217 height 483
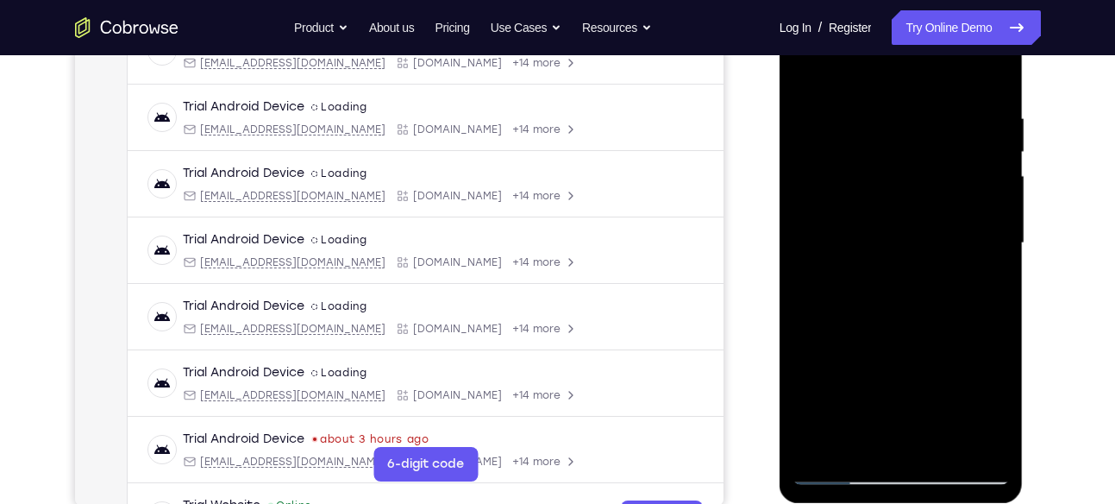
drag, startPoint x: 852, startPoint y: 188, endPoint x: 948, endPoint y: 182, distance: 96.8
click at [948, 182] on div at bounding box center [900, 243] width 217 height 483
click at [956, 123] on div at bounding box center [900, 243] width 217 height 483
click at [995, 248] on div at bounding box center [900, 243] width 217 height 483
drag, startPoint x: 990, startPoint y: 217, endPoint x: 861, endPoint y: 228, distance: 129.0
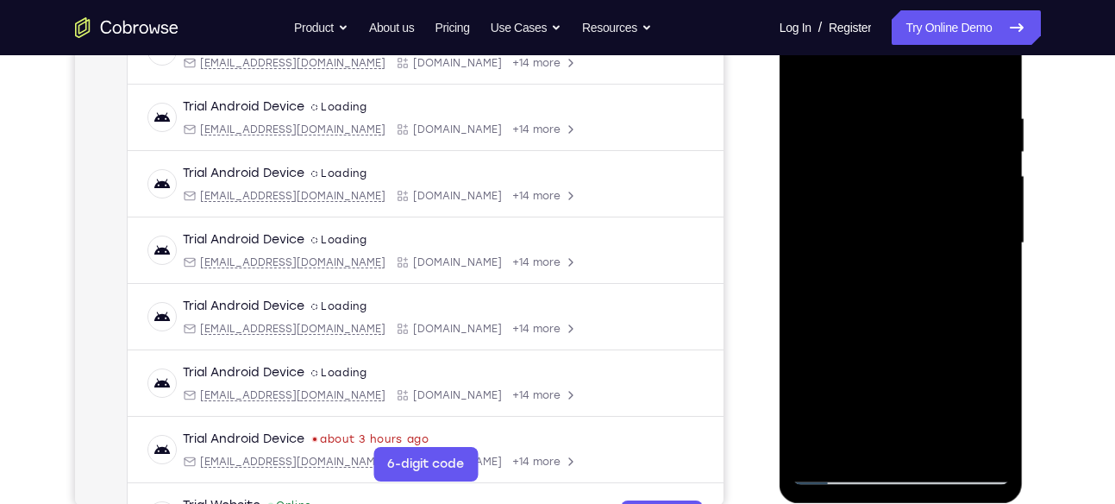
click at [861, 228] on div at bounding box center [900, 243] width 217 height 483
drag, startPoint x: 987, startPoint y: 167, endPoint x: 866, endPoint y: 194, distance: 124.5
click at [866, 194] on div at bounding box center [900, 243] width 217 height 483
click at [975, 188] on div at bounding box center [900, 243] width 217 height 483
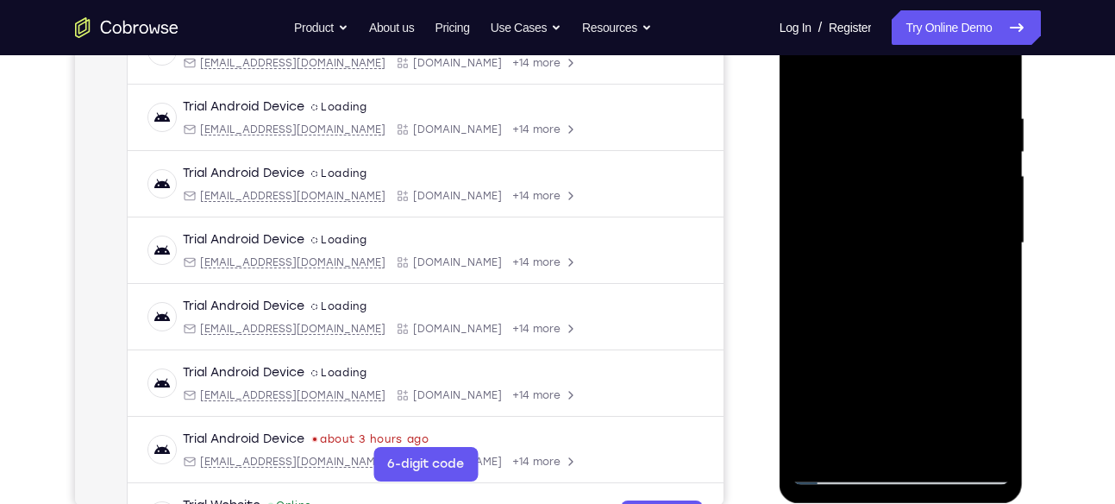
drag, startPoint x: 975, startPoint y: 188, endPoint x: 883, endPoint y: 207, distance: 94.2
click at [883, 207] on div at bounding box center [900, 243] width 217 height 483
click at [982, 187] on div at bounding box center [900, 243] width 217 height 483
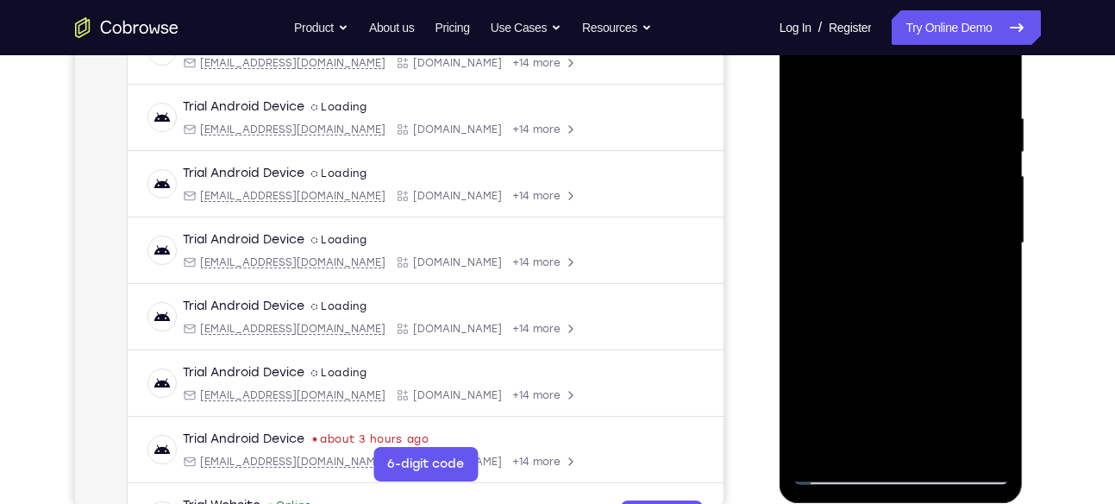
click at [982, 187] on div at bounding box center [900, 243] width 217 height 483
drag, startPoint x: 982, startPoint y: 187, endPoint x: 859, endPoint y: 224, distance: 128.7
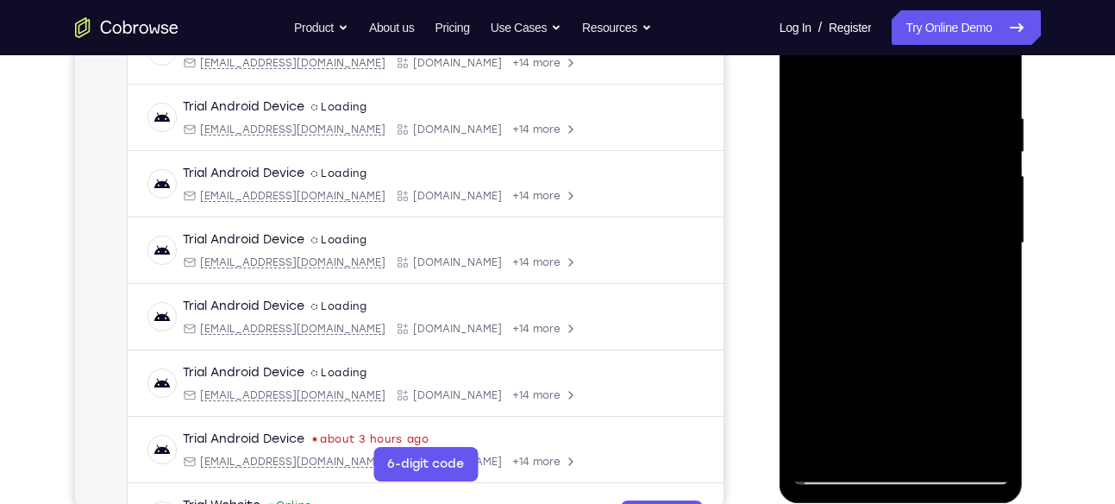
click at [859, 224] on div at bounding box center [900, 243] width 217 height 483
click at [974, 222] on div at bounding box center [900, 243] width 217 height 483
click at [988, 316] on div at bounding box center [900, 243] width 217 height 483
